Goal: Information Seeking & Learning: Learn about a topic

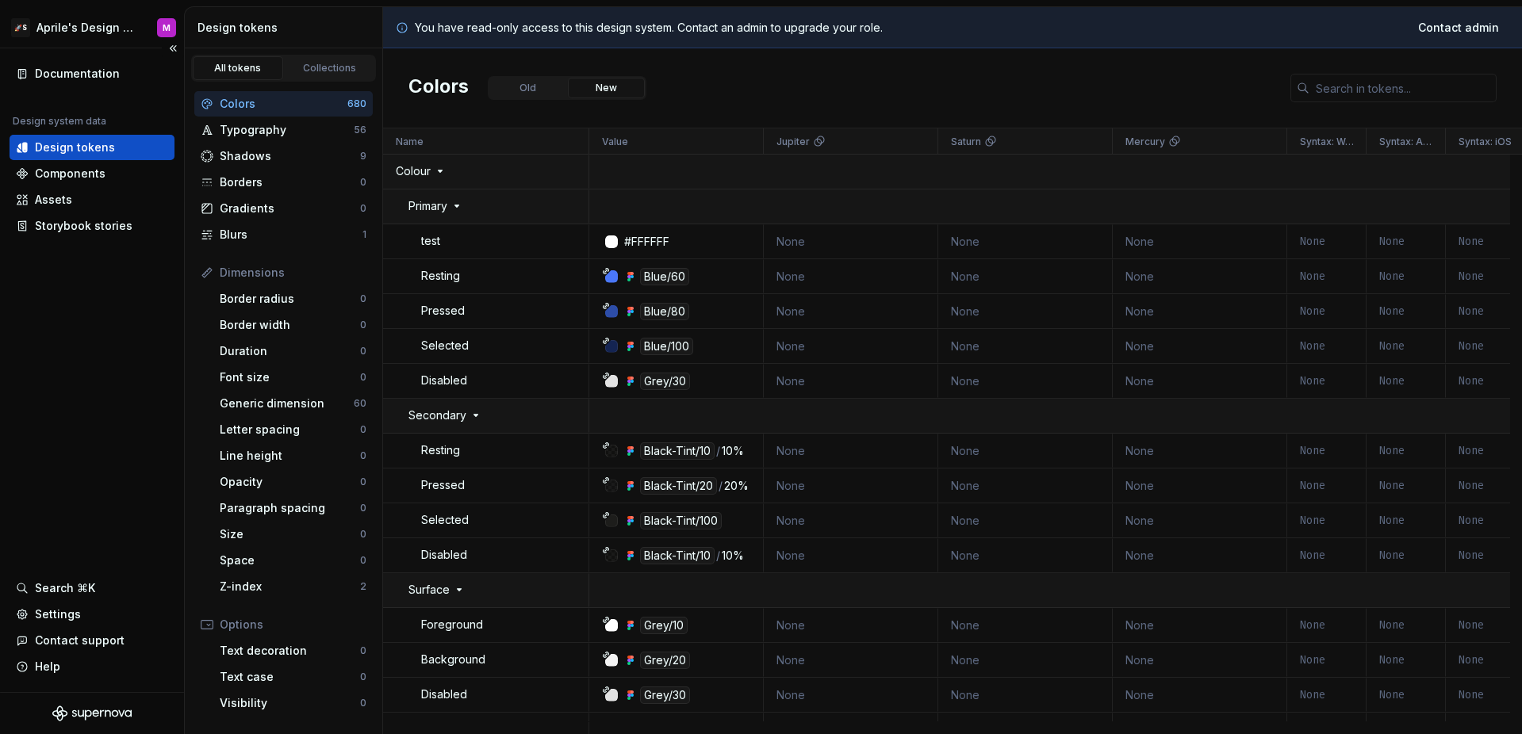
click at [132, 264] on div "Documentation Design system data Design tokens Components Assets Storybook stor…" at bounding box center [92, 370] width 184 height 644
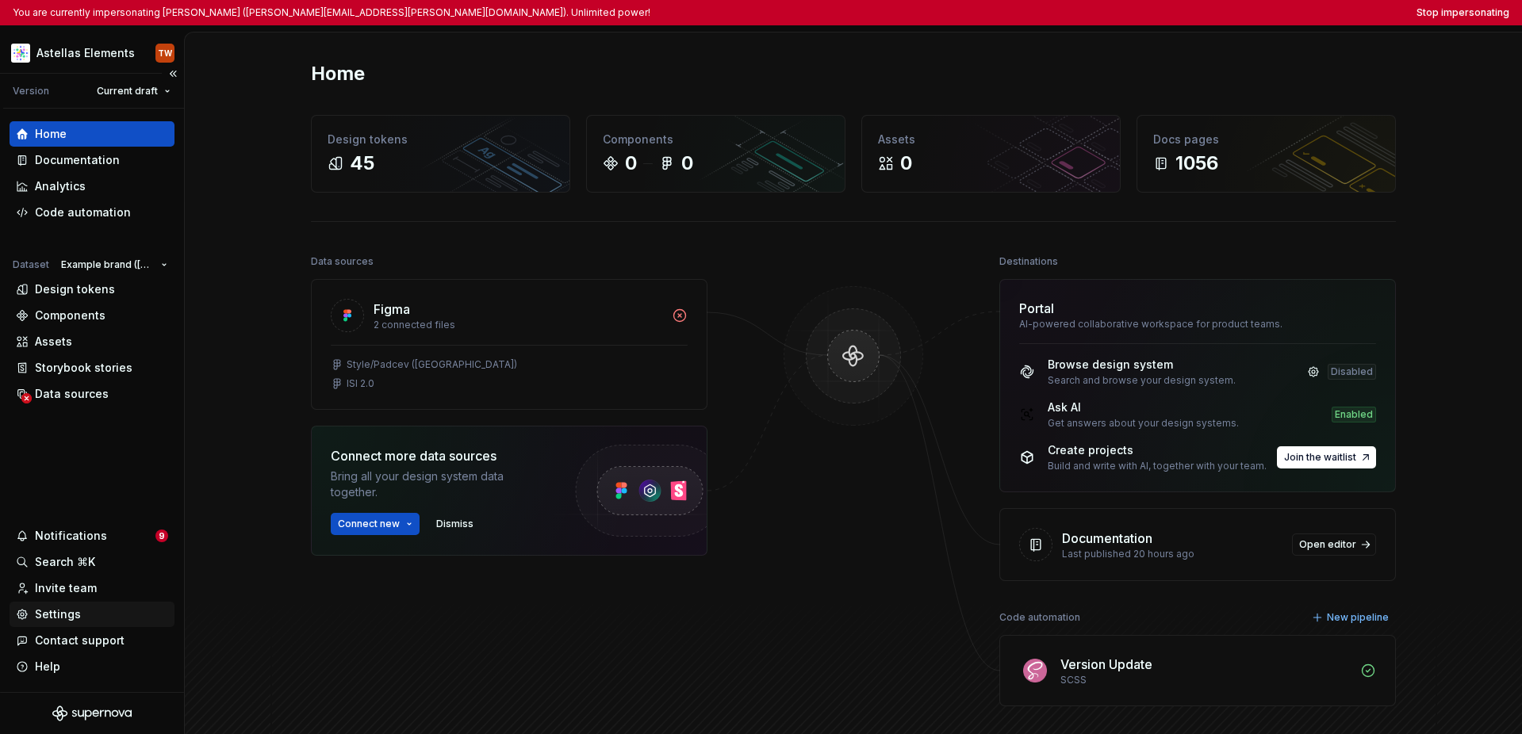
click at [77, 616] on div "Settings" at bounding box center [58, 615] width 46 height 16
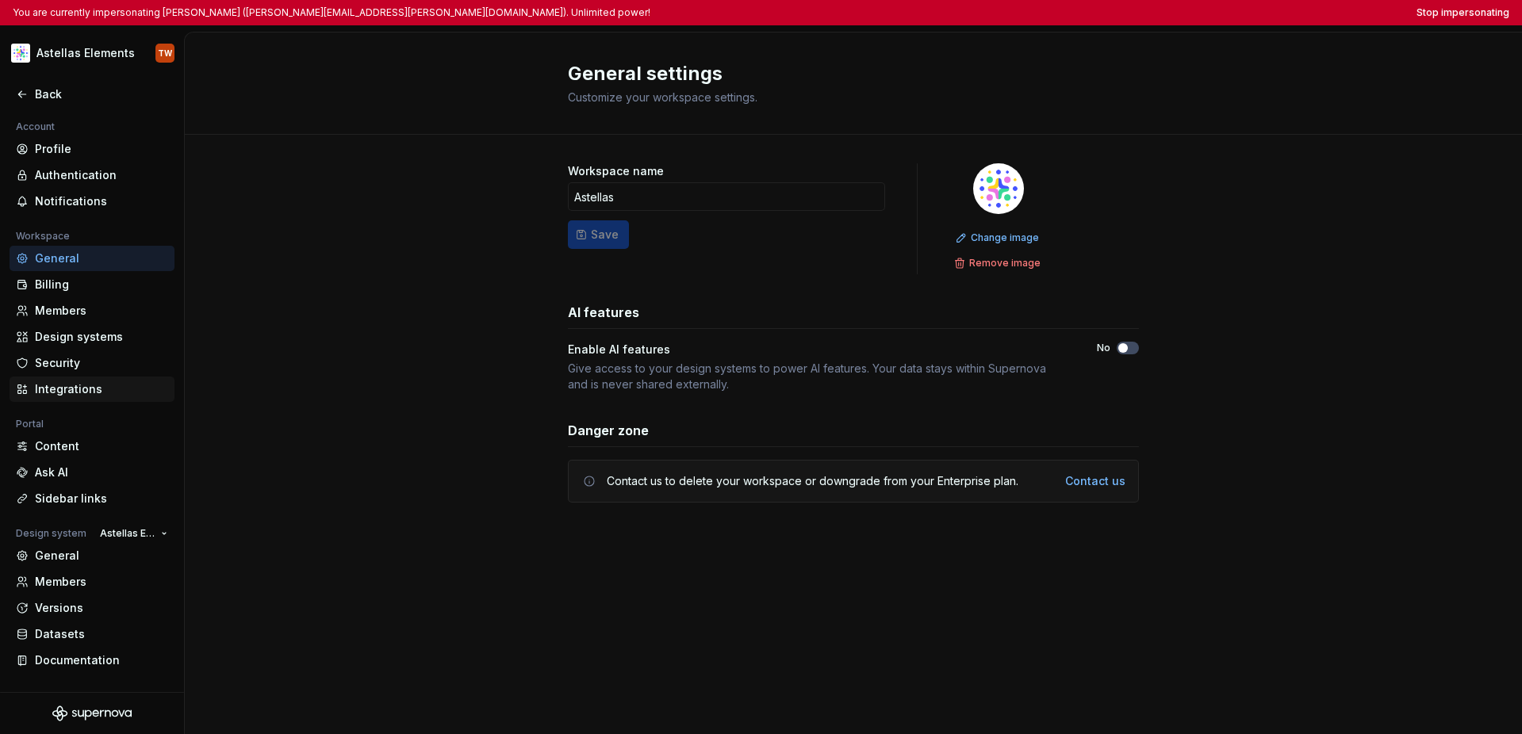
click at [98, 391] on div "Integrations" at bounding box center [101, 390] width 133 height 16
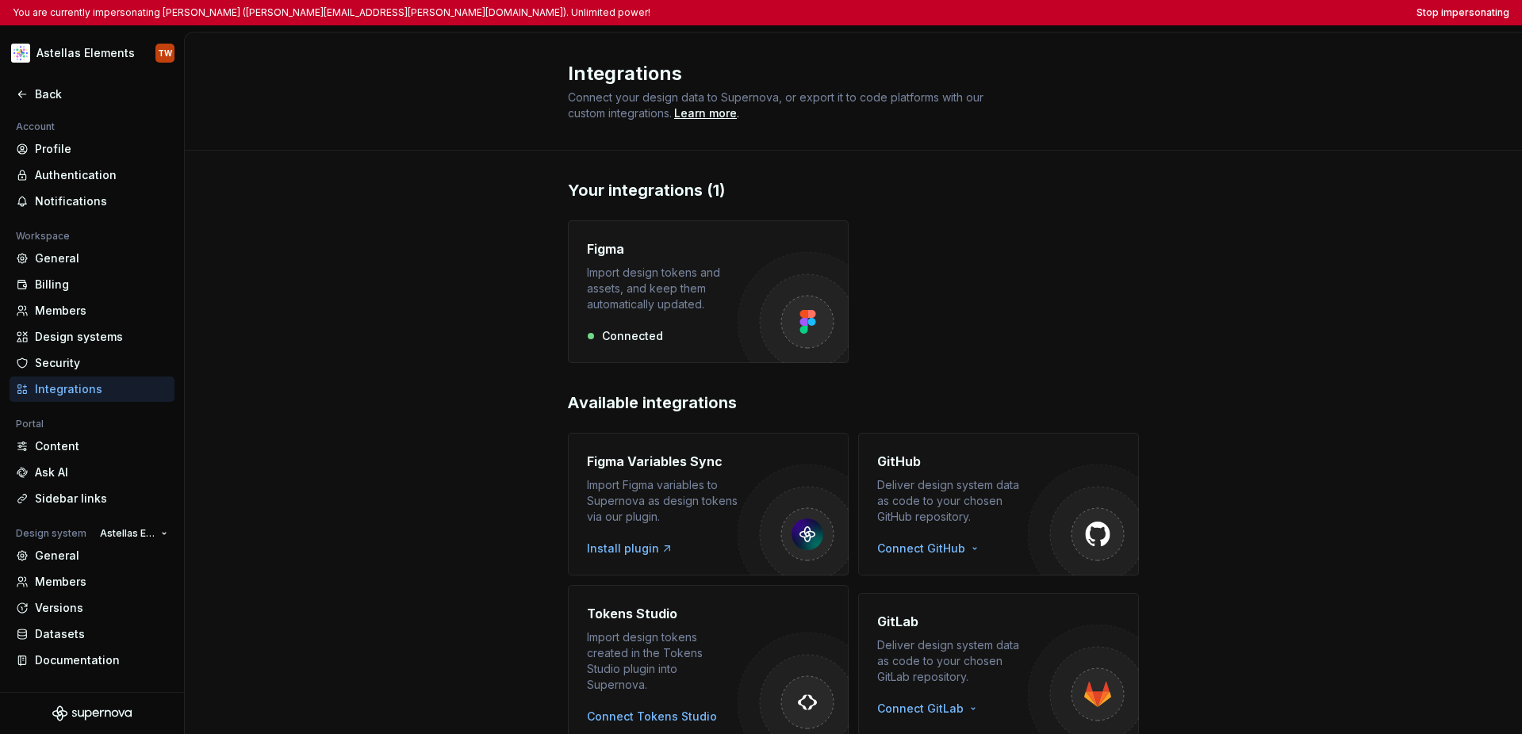
click at [631, 304] on div "Import design tokens and assets, and keep them automatically updated." at bounding box center [662, 289] width 151 height 48
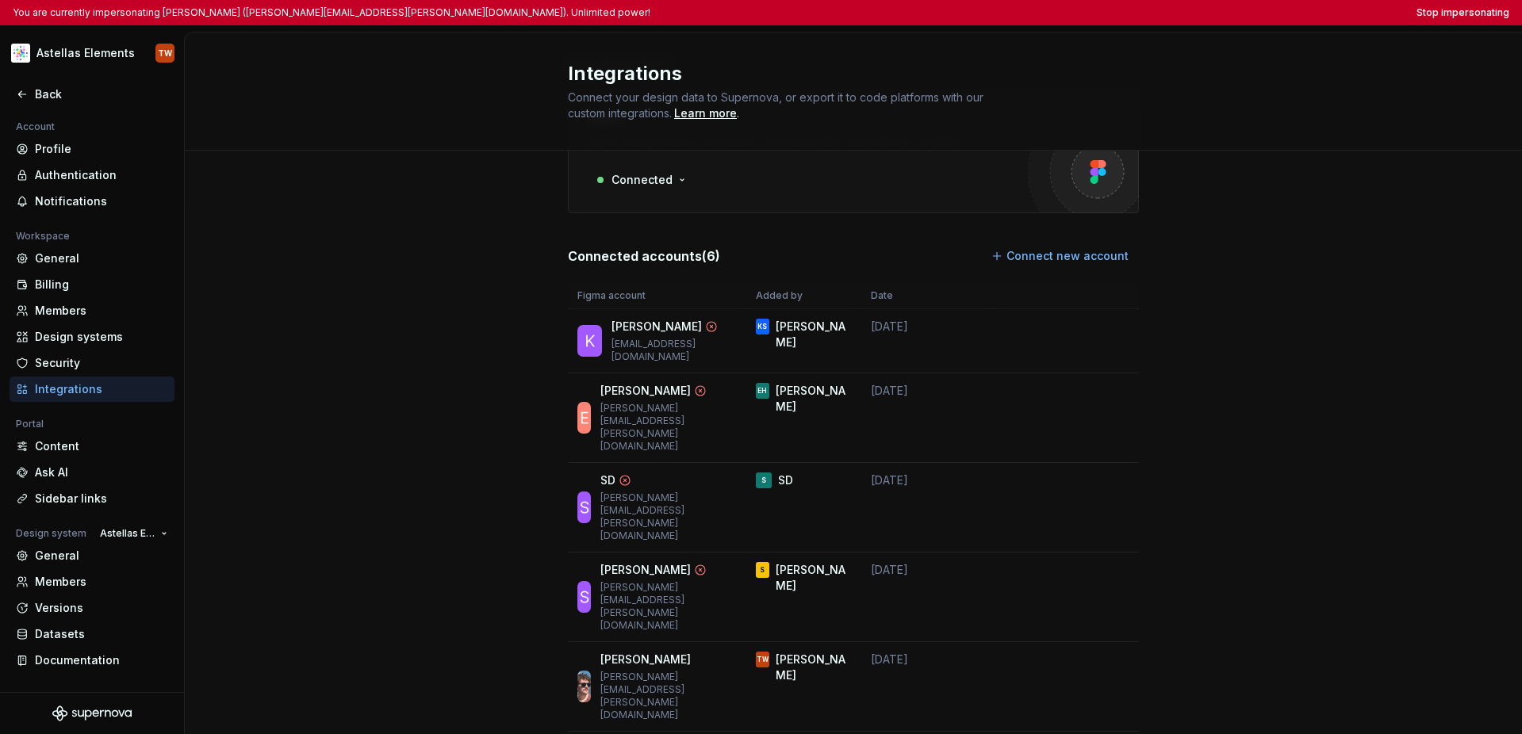
scroll to position [67, 0]
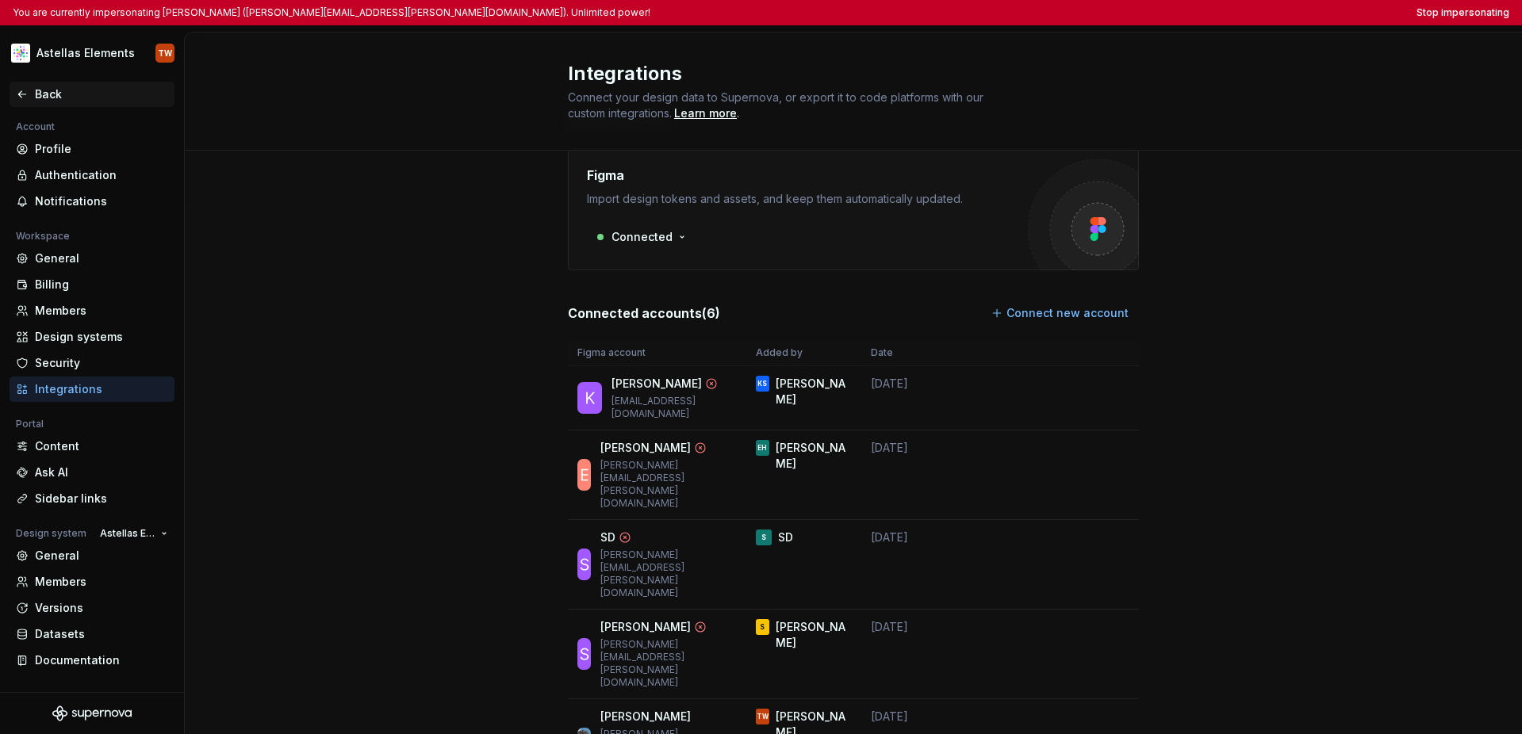
click at [21, 95] on icon at bounding box center [22, 94] width 13 height 13
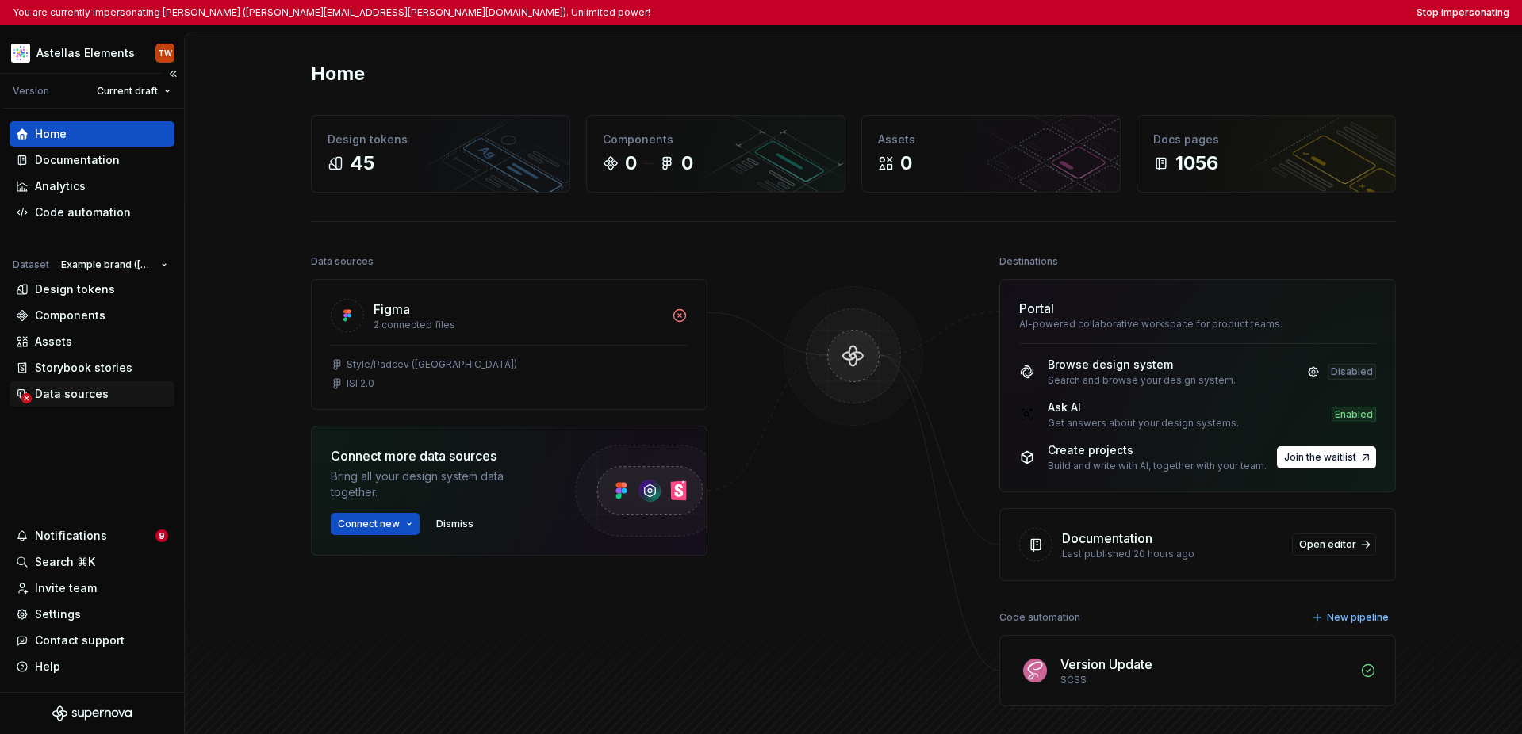
click at [98, 397] on div "Data sources" at bounding box center [72, 394] width 74 height 16
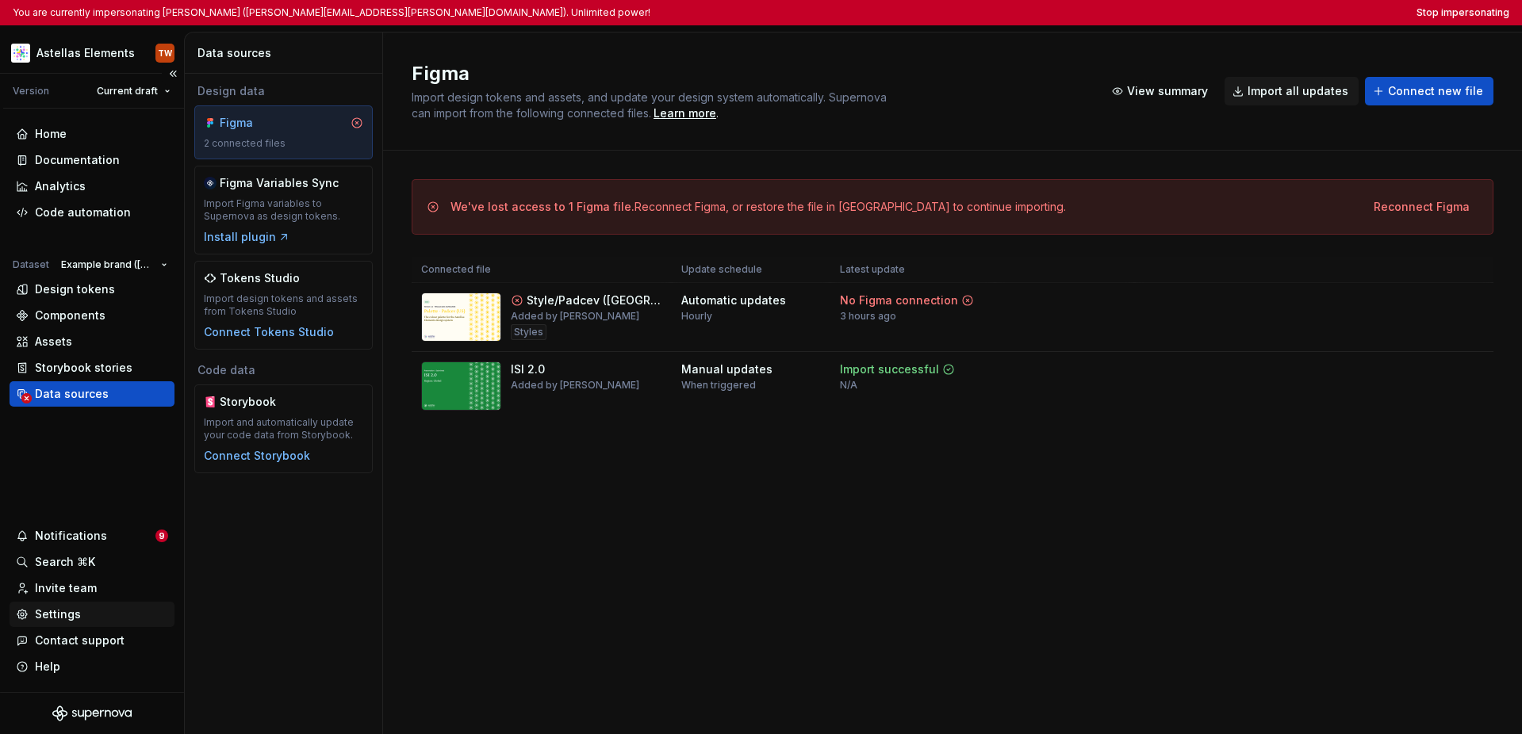
click at [53, 614] on div "Settings" at bounding box center [58, 615] width 46 height 16
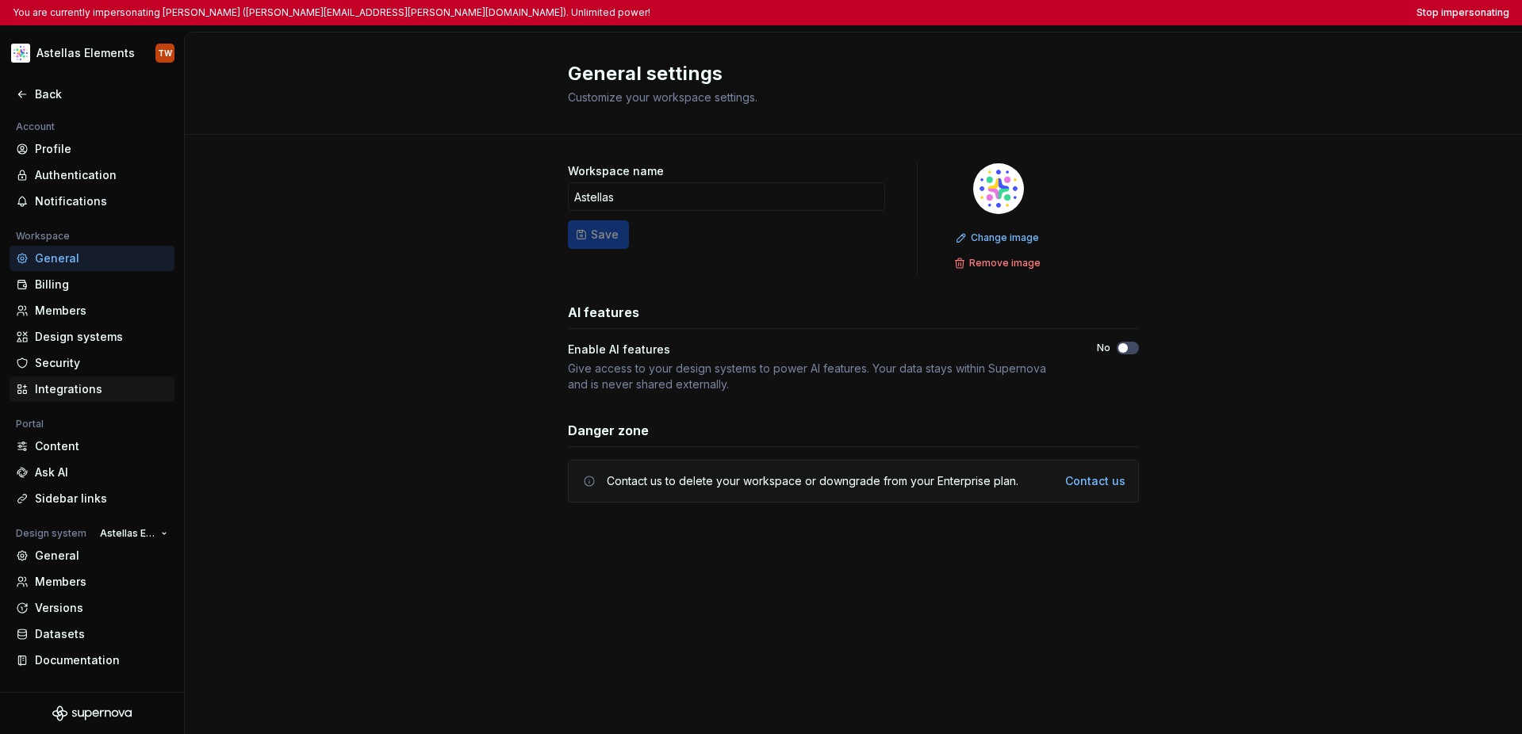
click at [69, 390] on div "Integrations" at bounding box center [101, 390] width 133 height 16
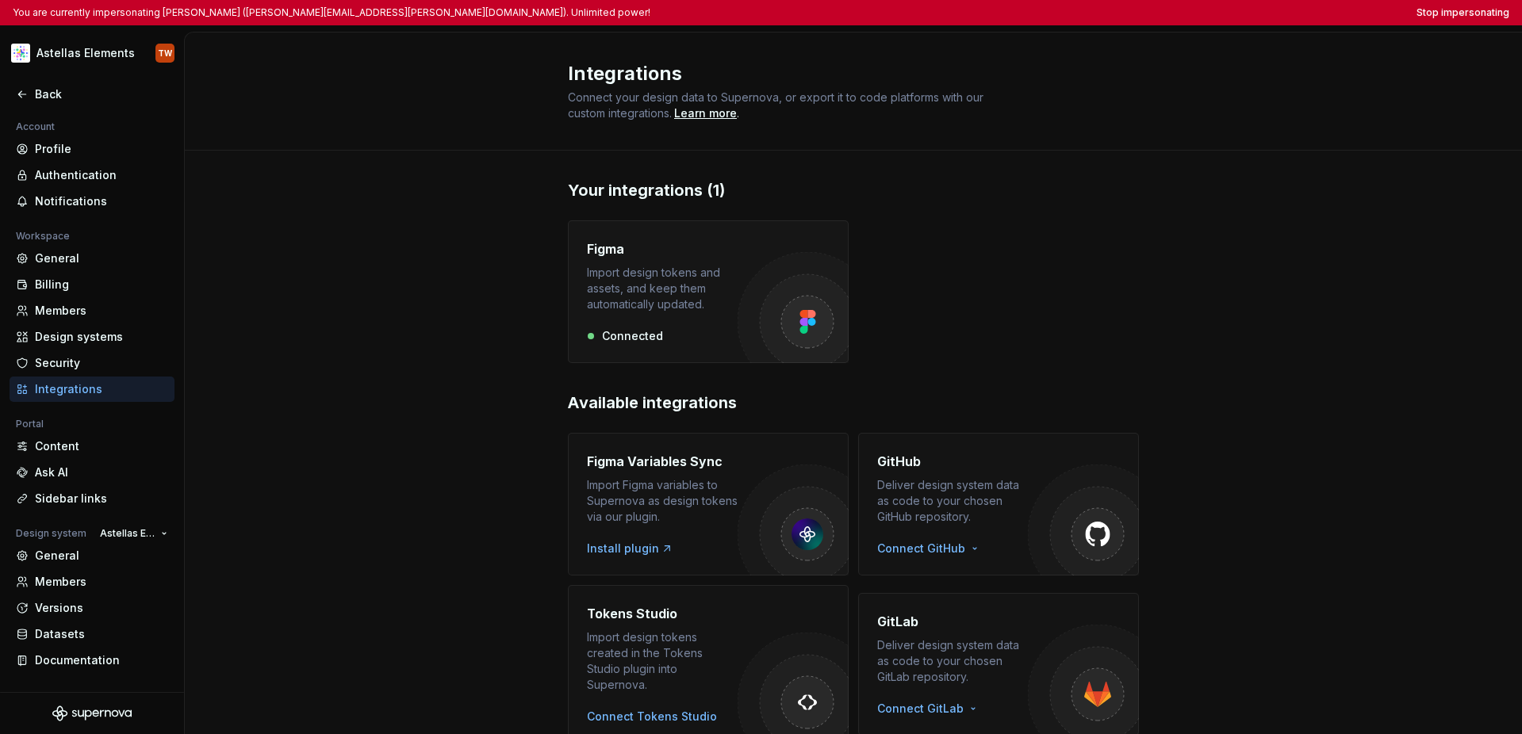
click at [686, 302] on div "Import design tokens and assets, and keep them automatically updated." at bounding box center [662, 289] width 151 height 48
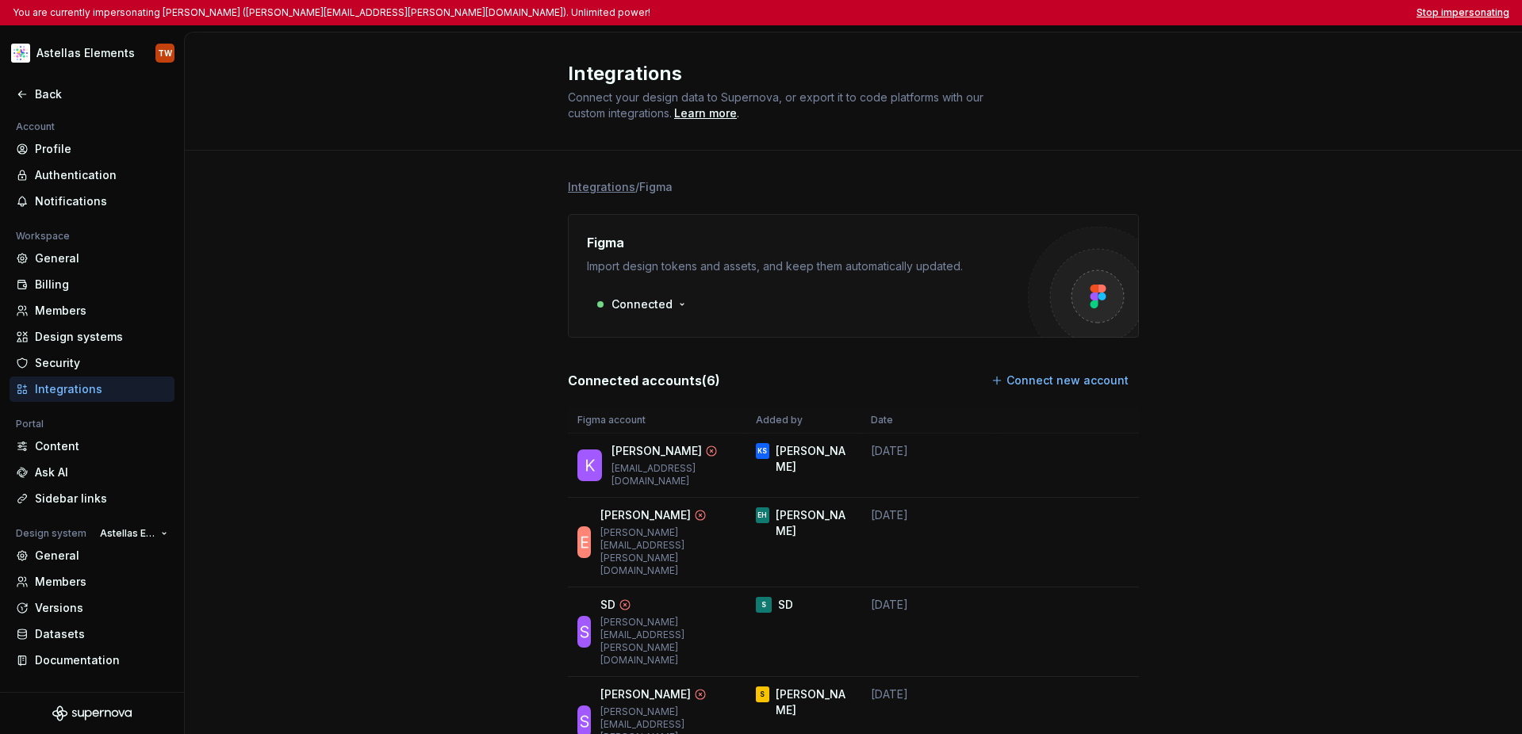
click at [1077, 18] on button "Stop impersonating" at bounding box center [1463, 12] width 93 height 13
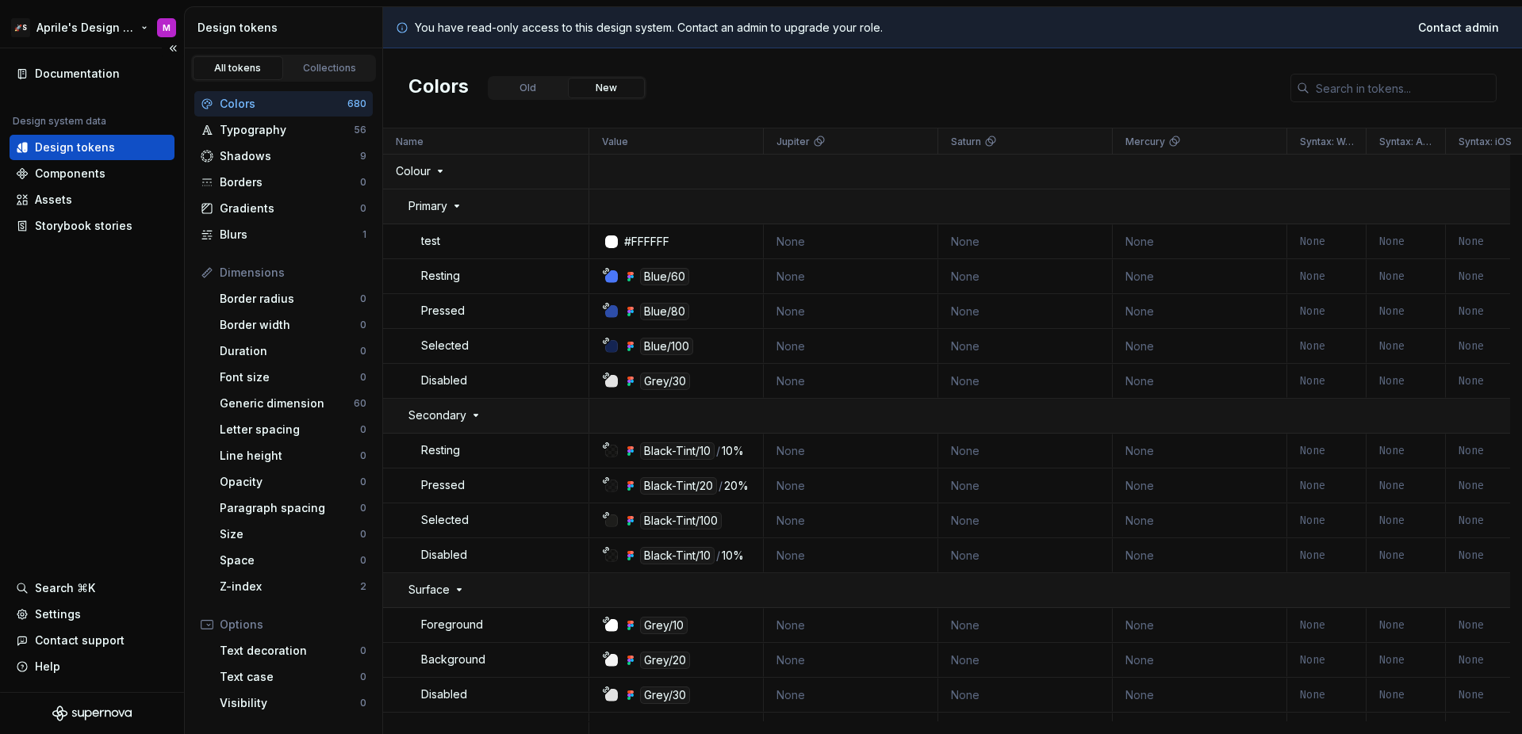
click at [58, 8] on div "🚀S Aprile's Design System M" at bounding box center [92, 27] width 184 height 41
click at [54, 23] on html "🚀S Aprile's Design System M Documentation Design system data Design tokens Comp…" at bounding box center [761, 367] width 1522 height 734
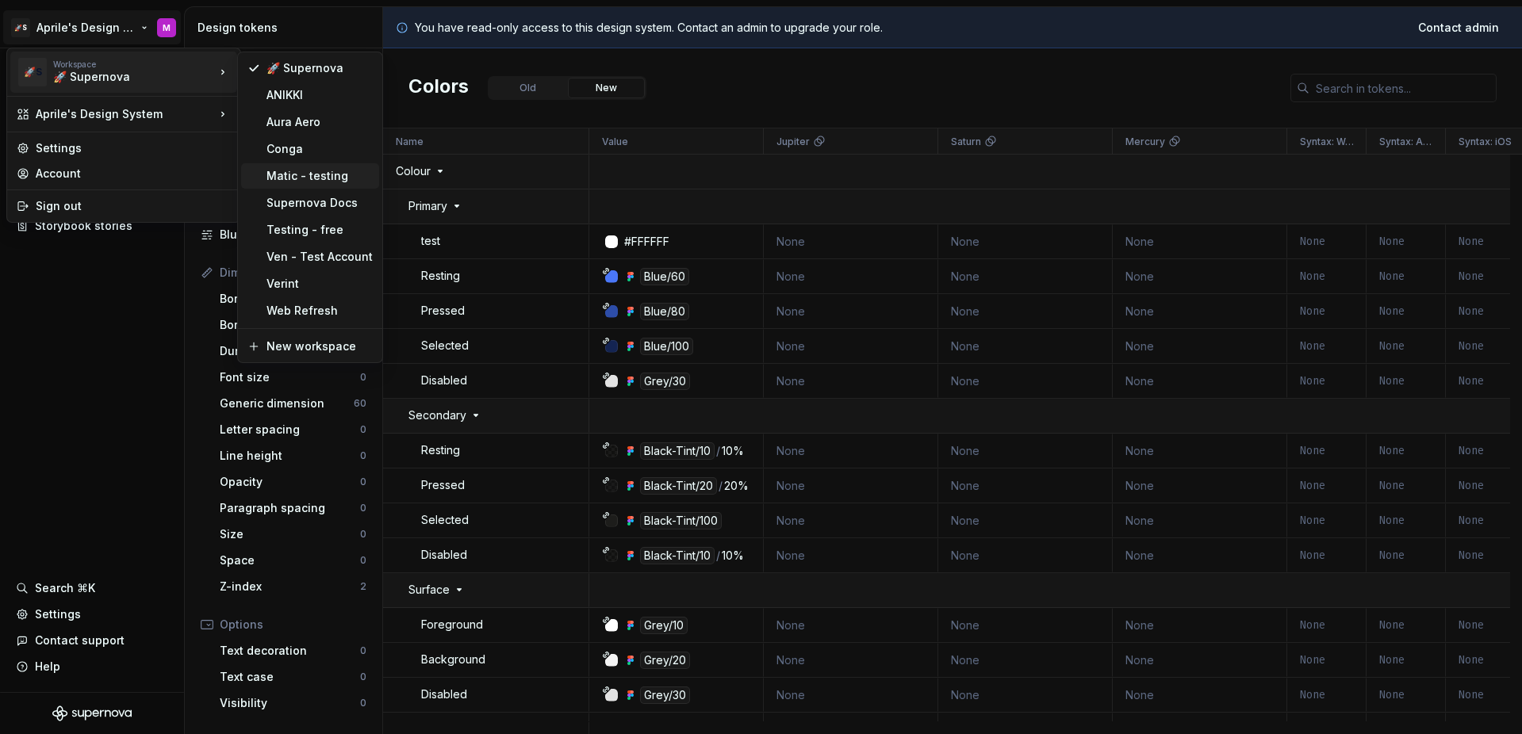
click at [290, 179] on div "Matic - testing" at bounding box center [320, 176] width 106 height 16
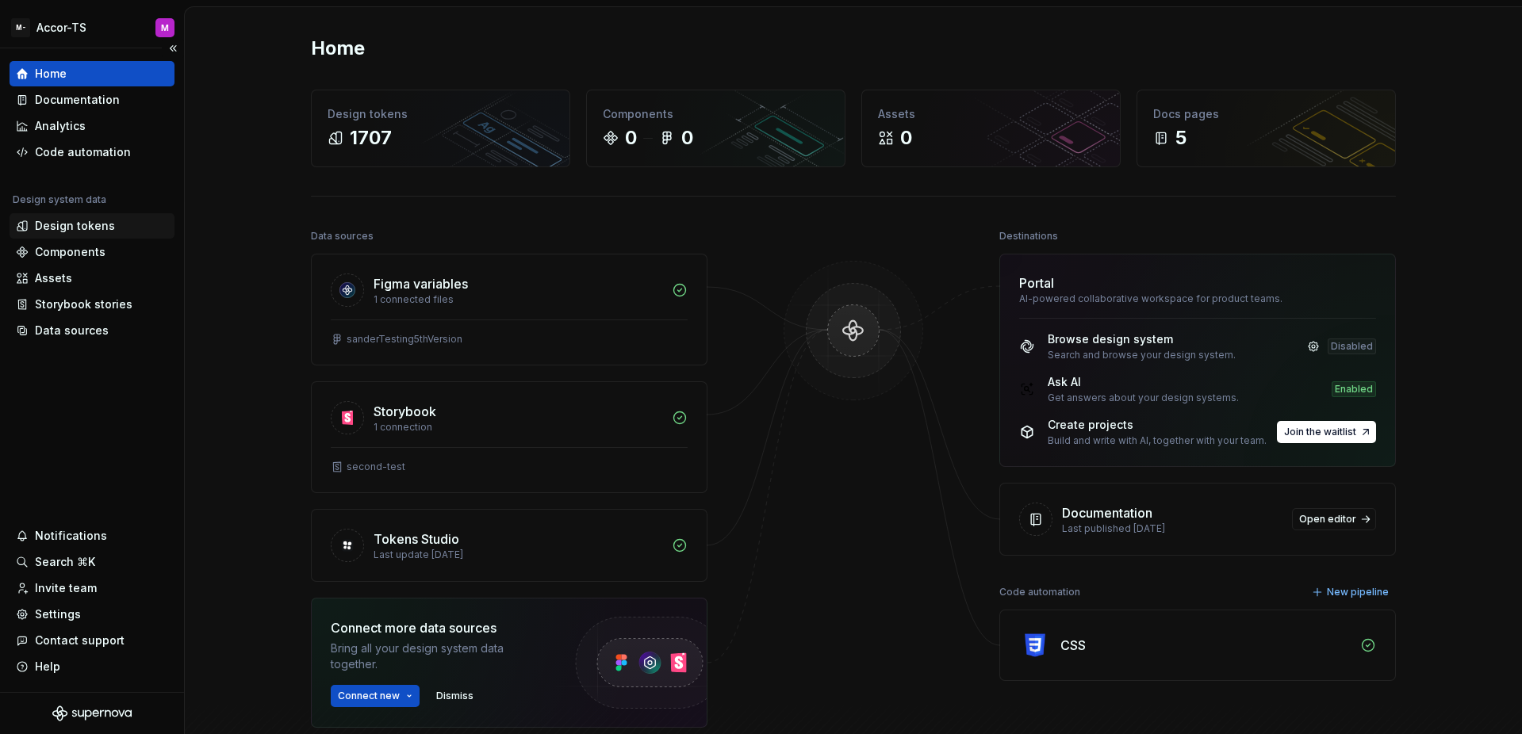
click at [106, 221] on div "Design tokens" at bounding box center [75, 226] width 80 height 16
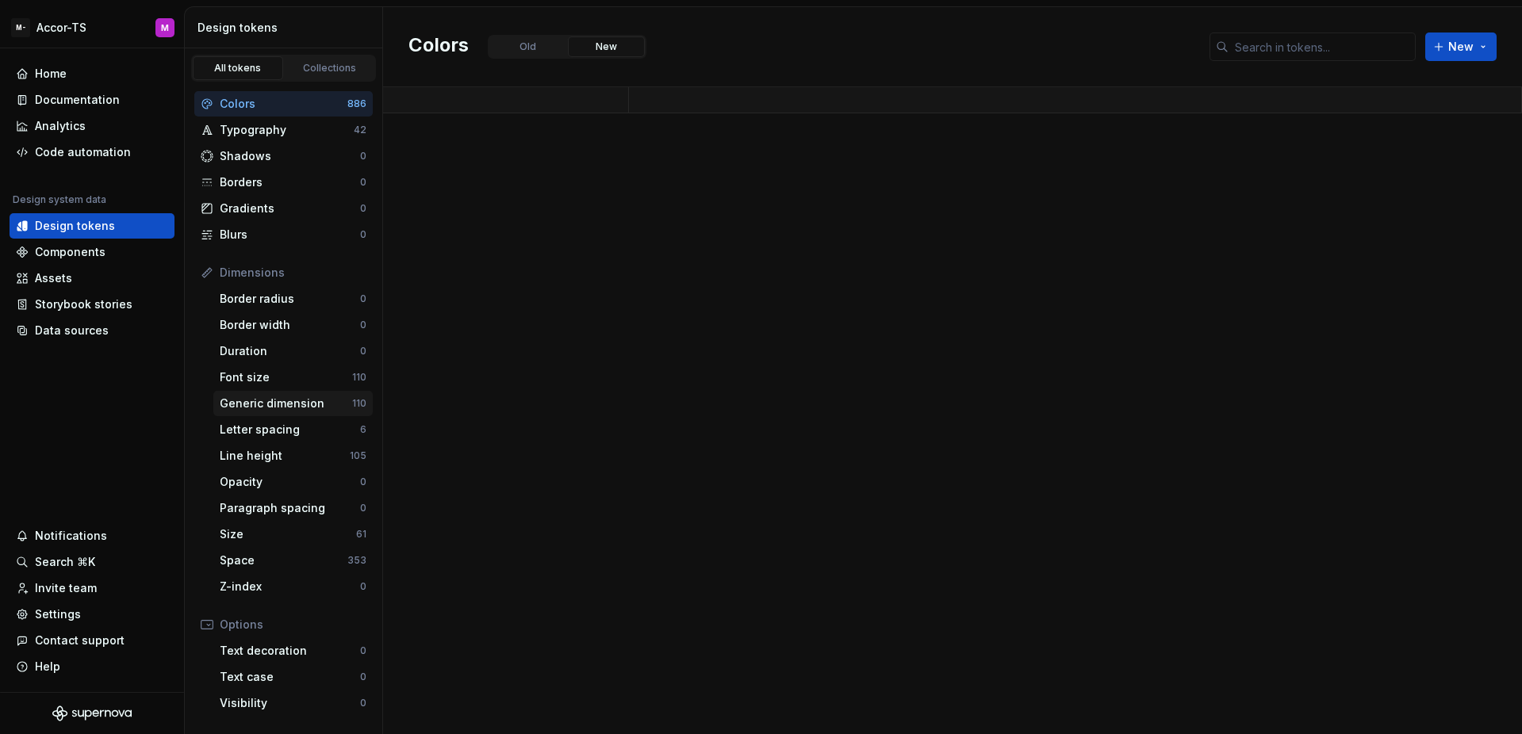
scroll to position [20, 0]
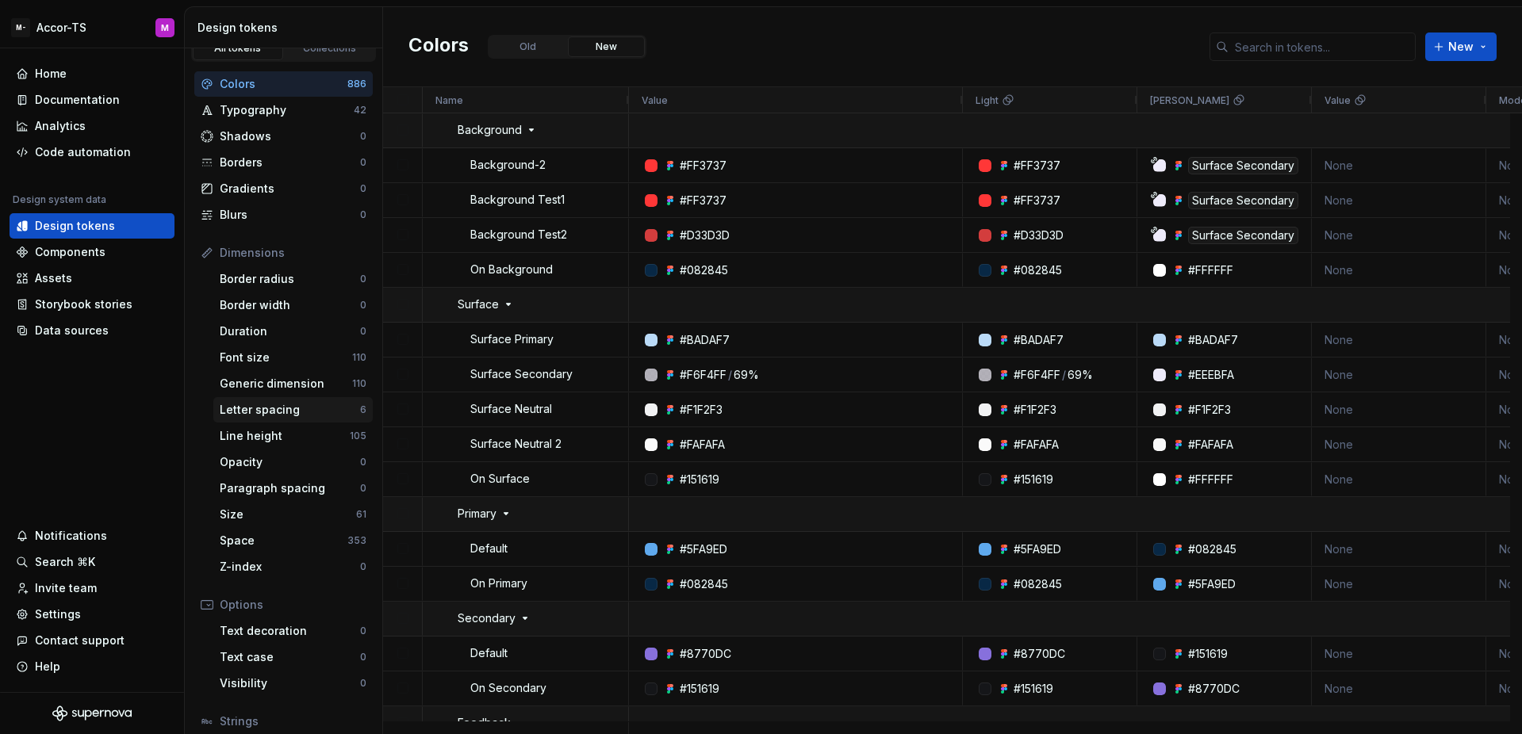
click at [315, 404] on div "Letter spacing" at bounding box center [290, 410] width 140 height 16
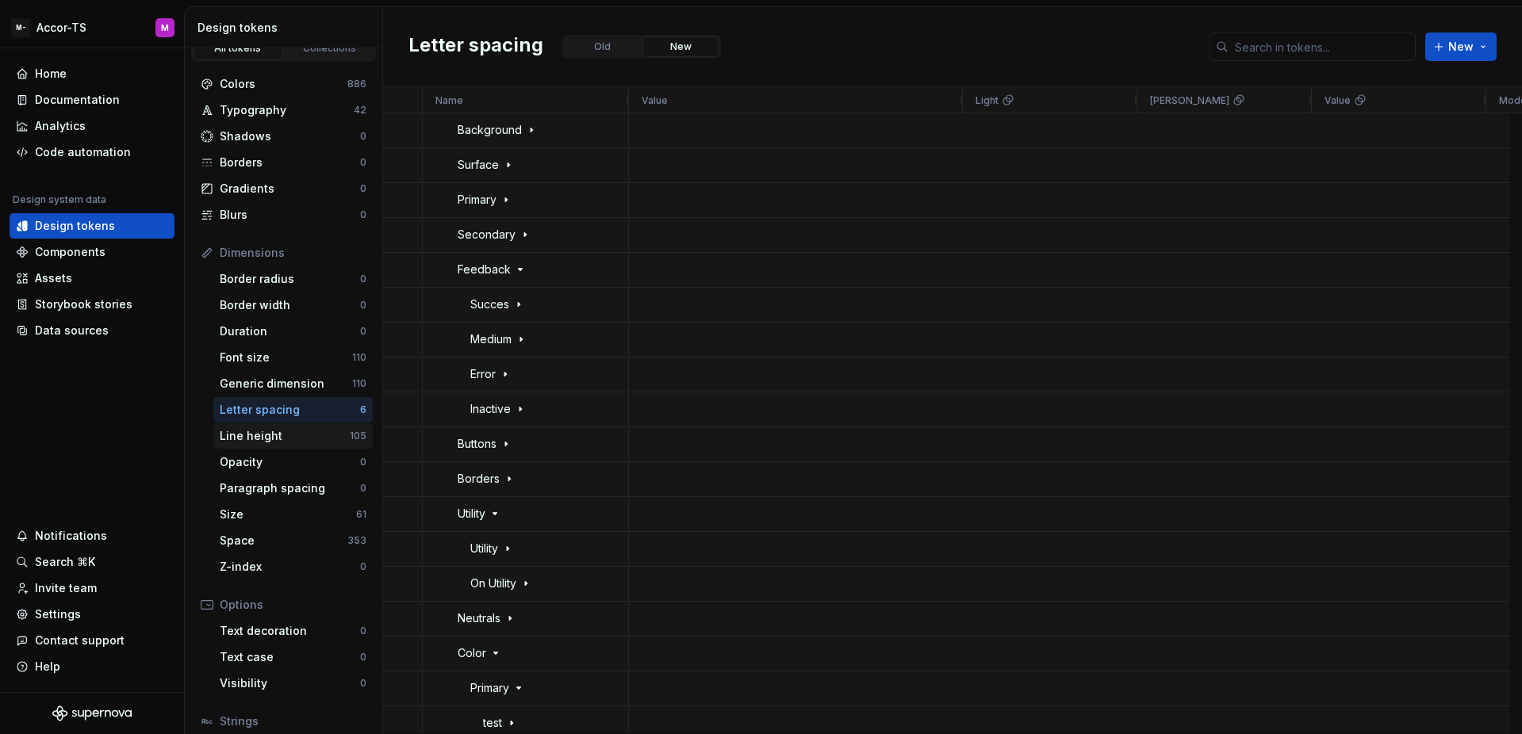
click at [308, 435] on div "Line height" at bounding box center [285, 436] width 130 height 16
click at [293, 516] on div "Size" at bounding box center [288, 515] width 136 height 16
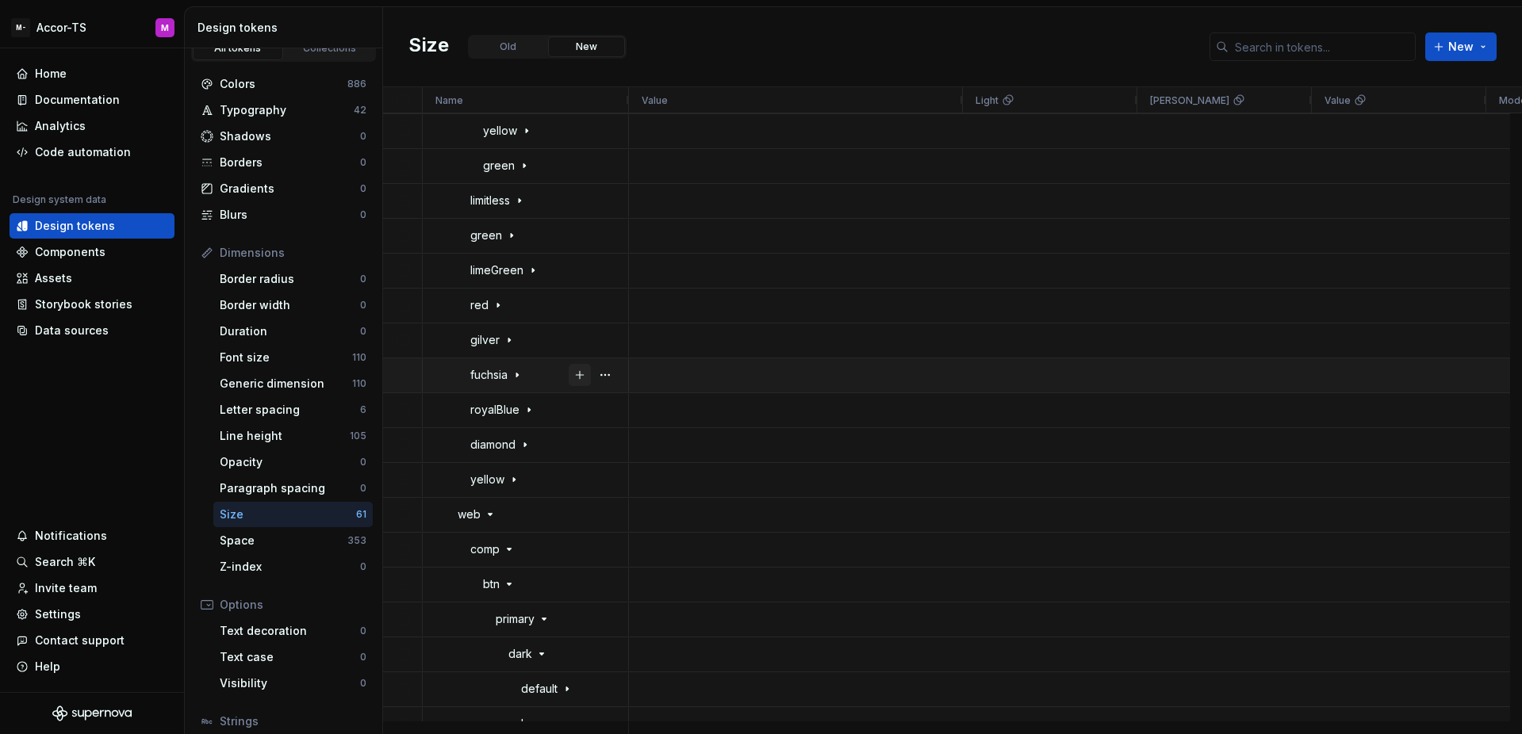
scroll to position [2498, 0]
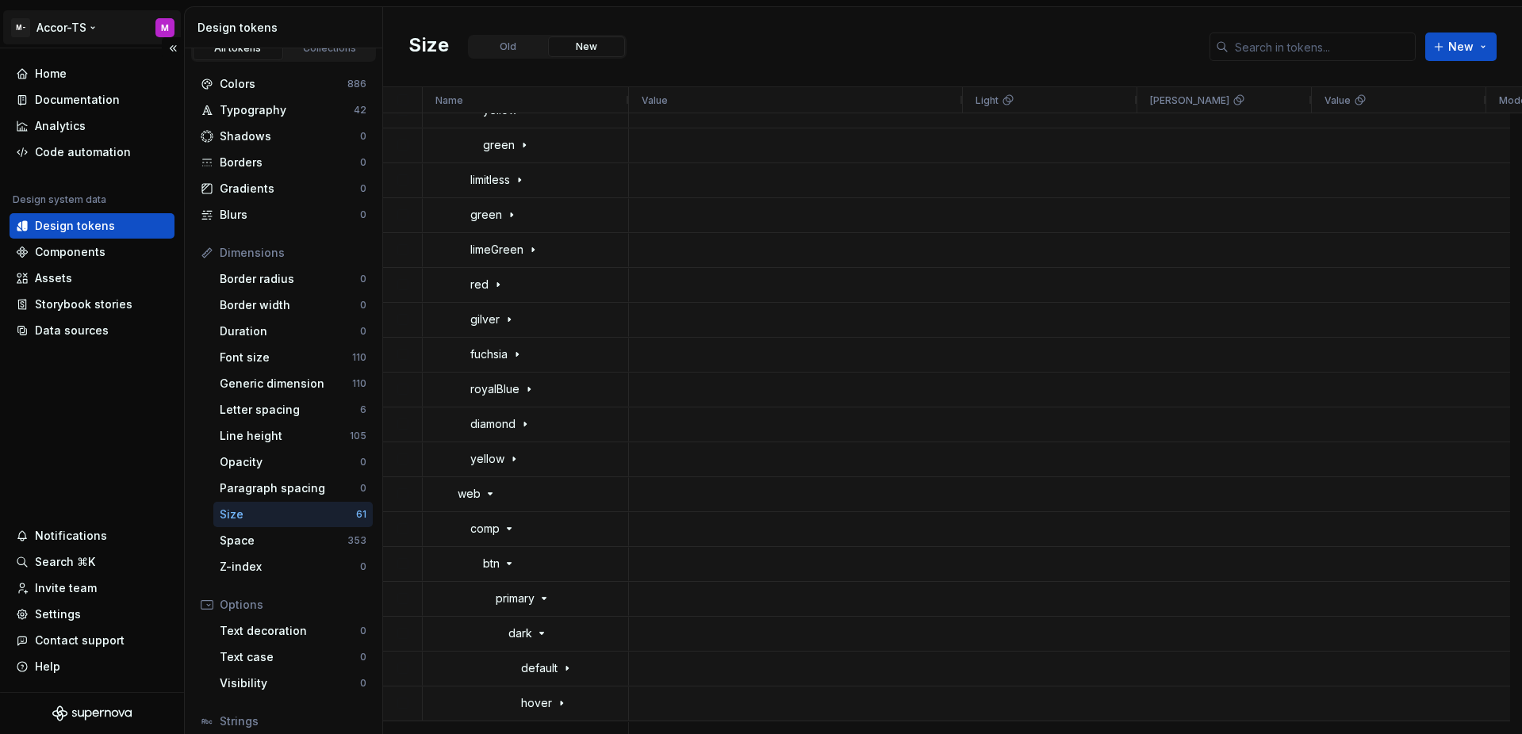
click at [54, 21] on html "M- Accor-TS M Home Documentation Analytics Code automation Design system data D…" at bounding box center [761, 367] width 1522 height 734
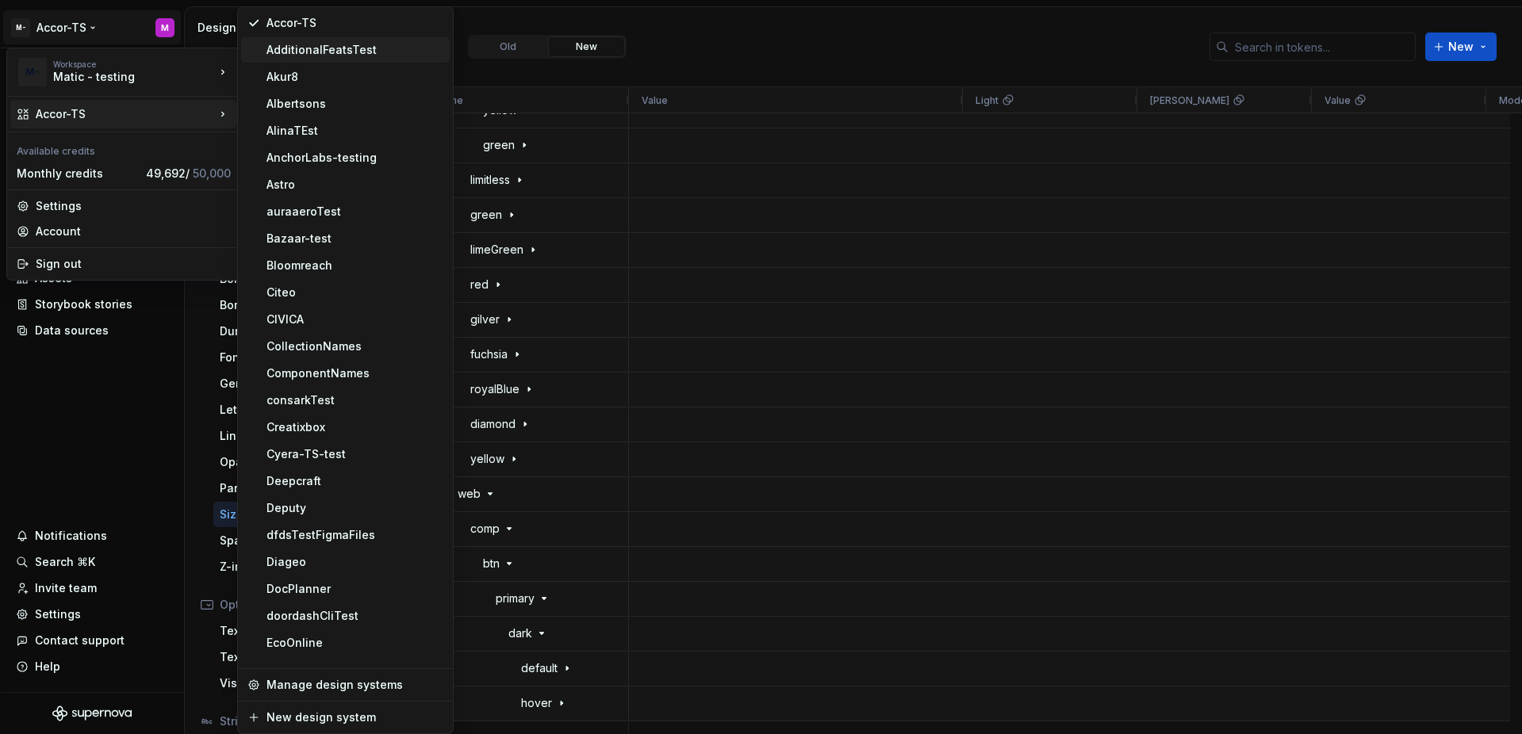
click at [323, 55] on div "AdditionalFeatsTest" at bounding box center [355, 50] width 177 height 16
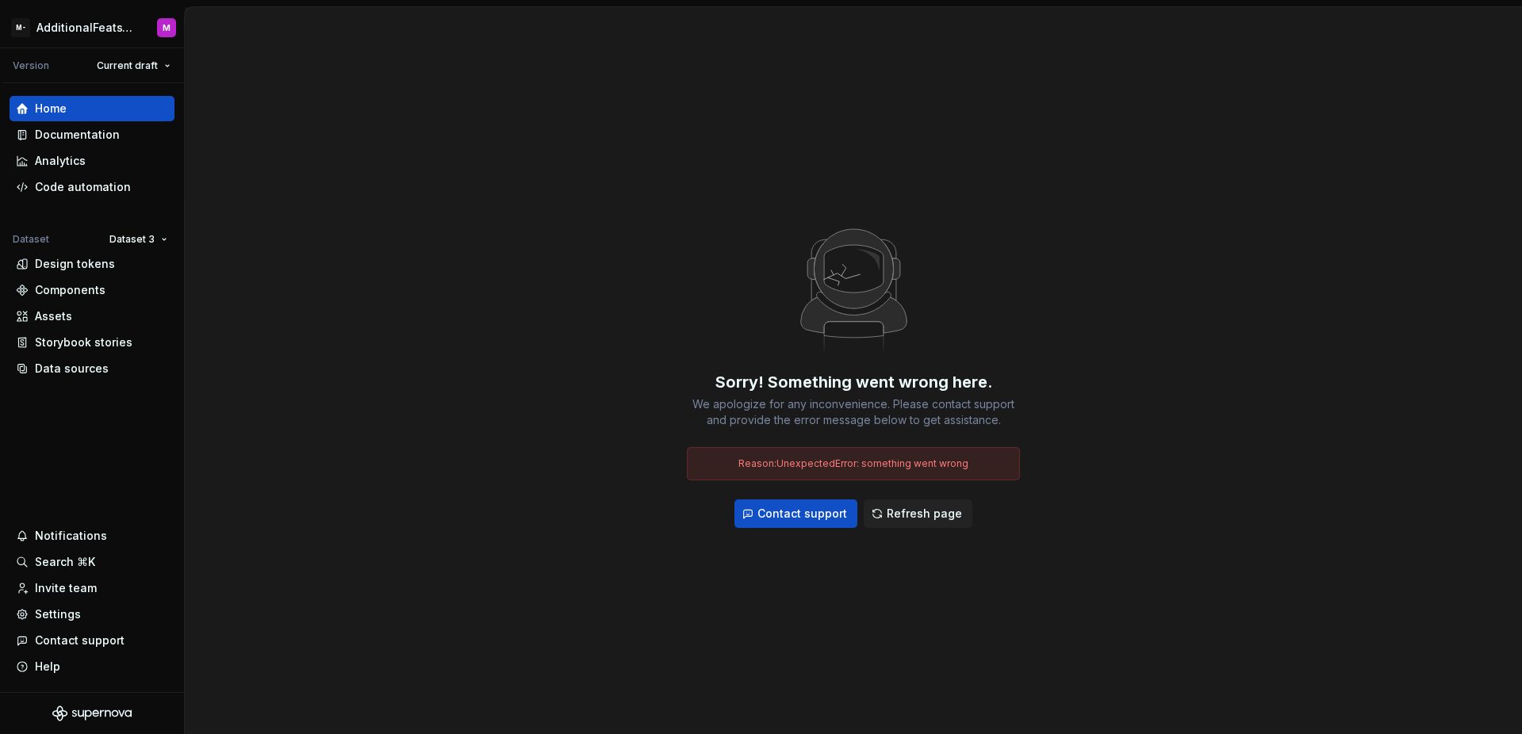
click at [117, 241] on html "M- AdditionalFeatsTest M Version Current draft Home Documentation Analytics Cod…" at bounding box center [761, 367] width 1522 height 734
click at [148, 274] on div "Dataset 1" at bounding box center [184, 271] width 103 height 16
click at [136, 272] on div "Design tokens" at bounding box center [92, 263] width 165 height 25
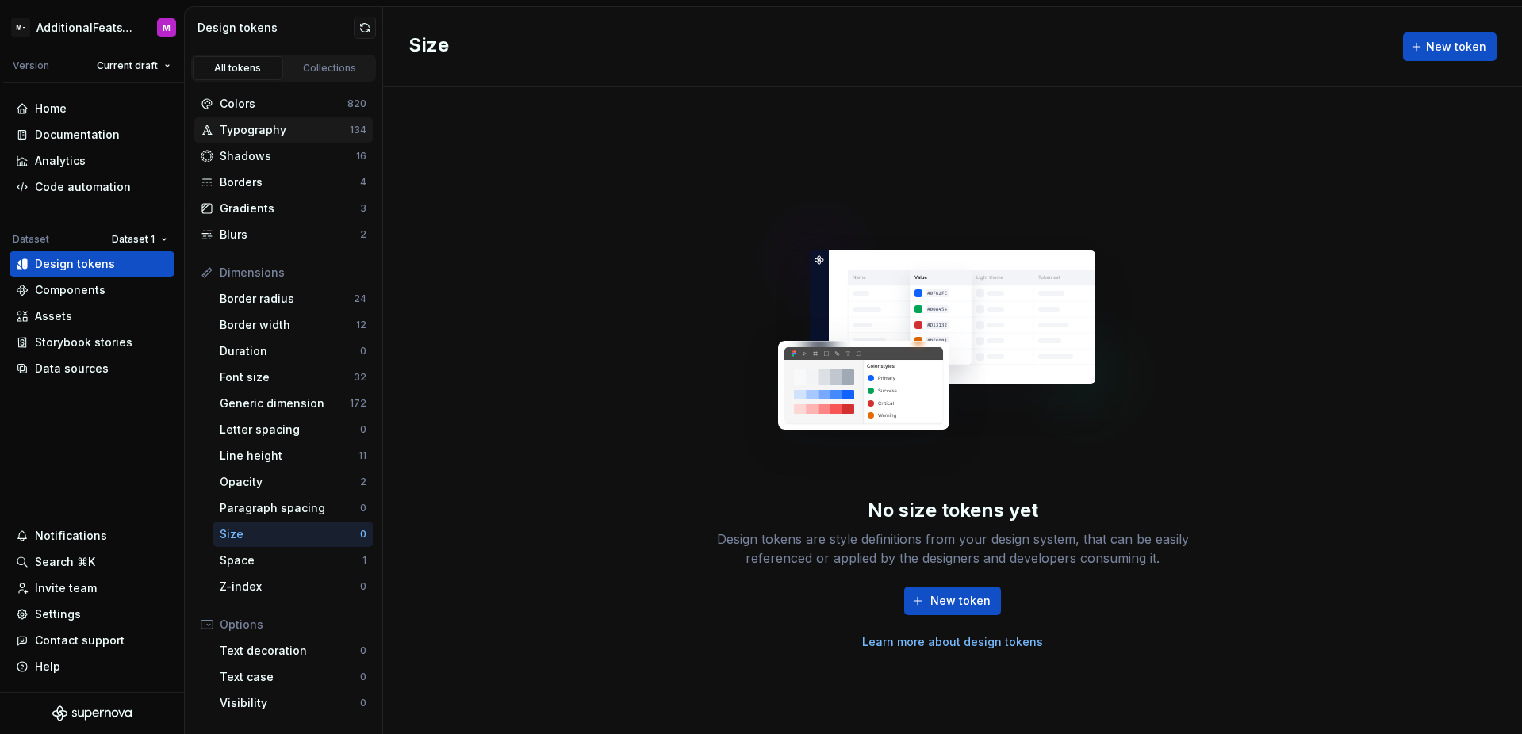
click at [328, 137] on div "Typography" at bounding box center [285, 130] width 130 height 16
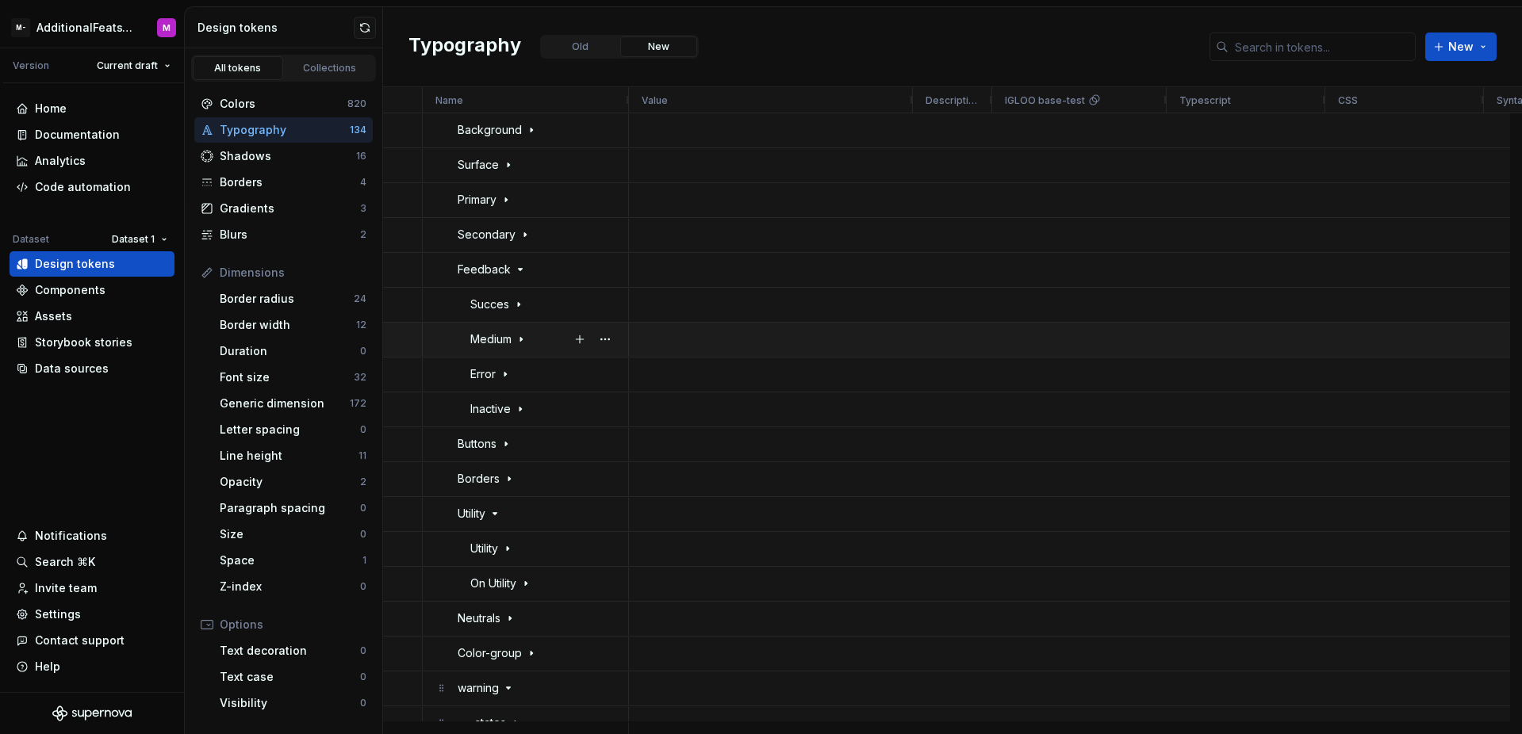
scroll to position [10, 0]
